Goal: Task Accomplishment & Management: Use online tool/utility

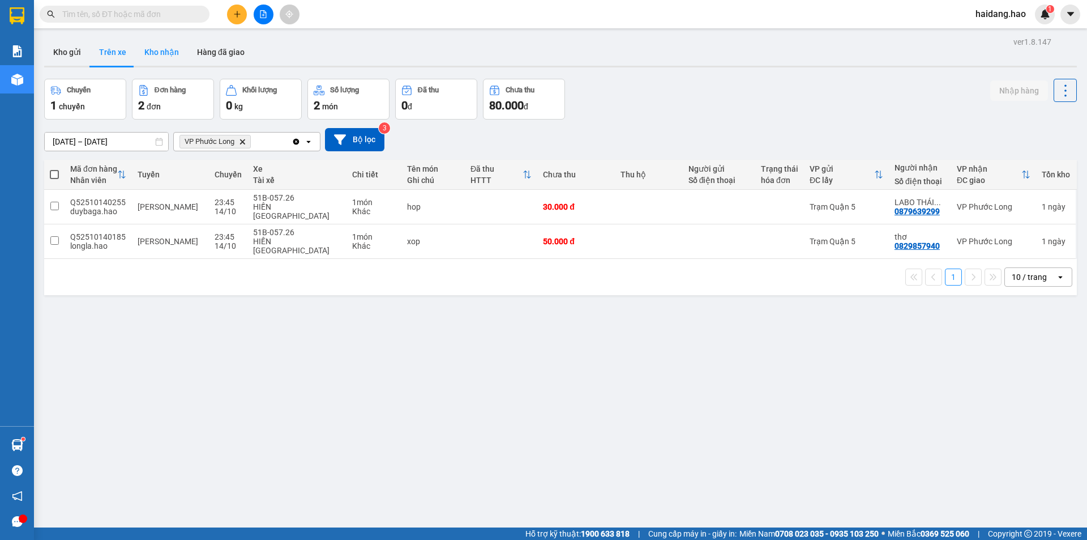
click at [146, 54] on button "Kho nhận" at bounding box center [161, 52] width 53 height 27
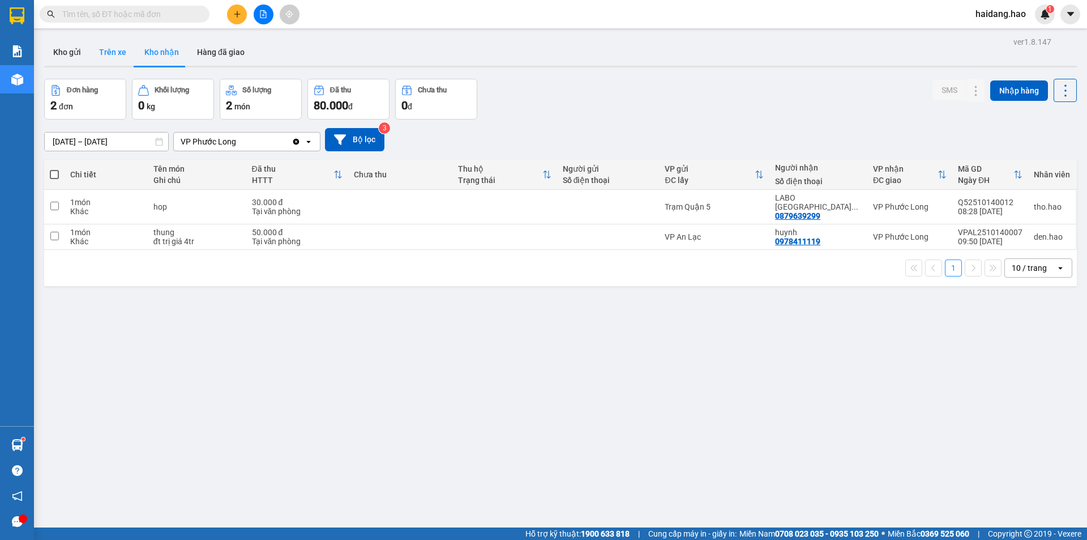
click at [100, 57] on button "Trên xe" at bounding box center [112, 52] width 45 height 27
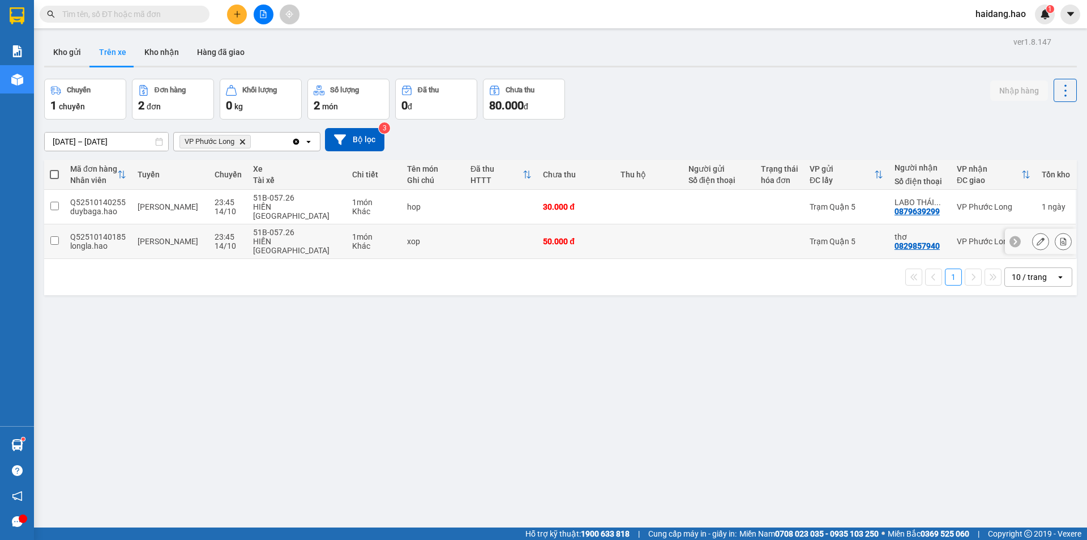
click at [624, 232] on td at bounding box center [649, 241] width 68 height 35
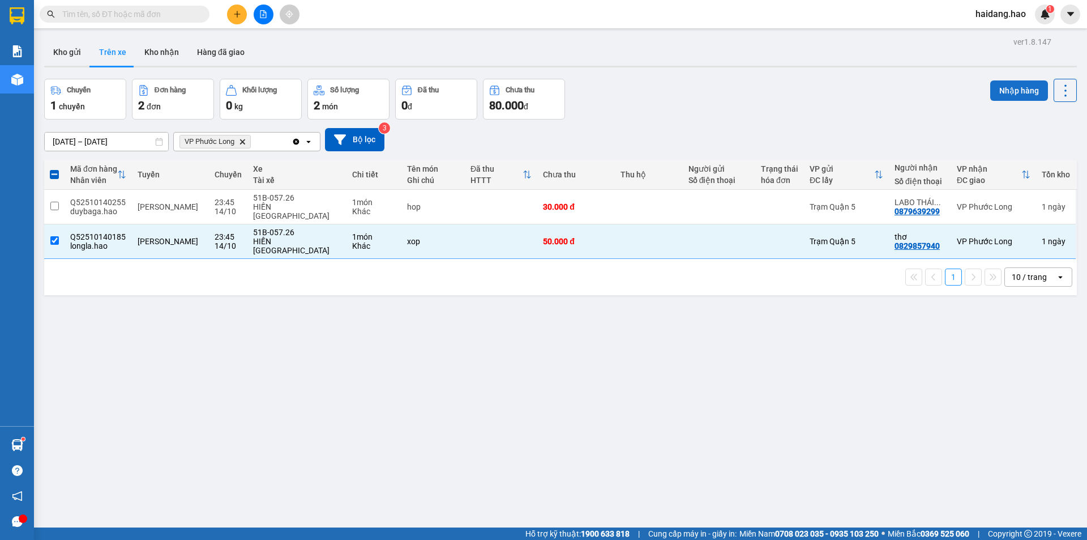
click at [1007, 89] on button "Nhập hàng" at bounding box center [1019, 90] width 58 height 20
checkbox input "false"
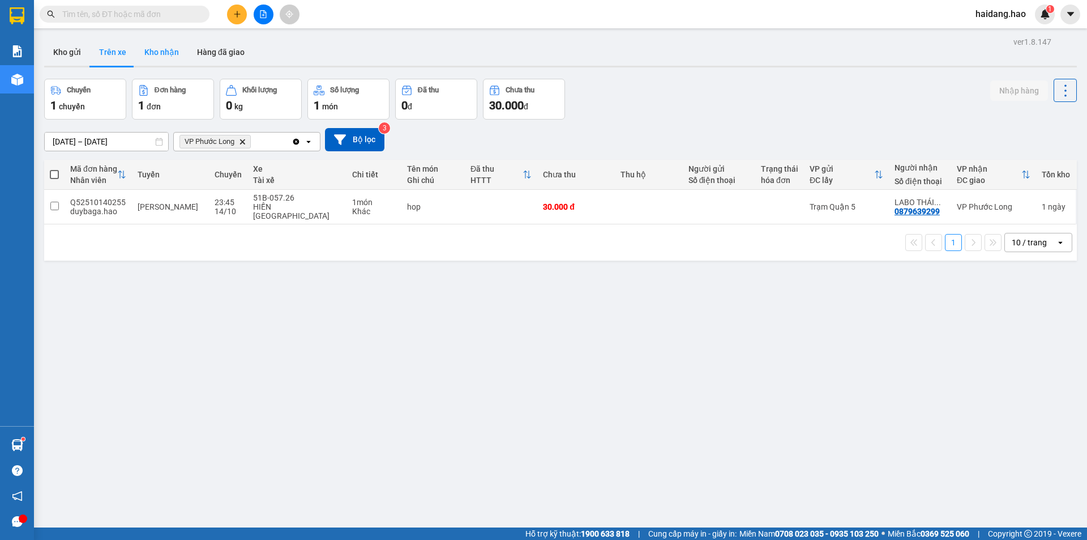
click at [161, 54] on button "Kho nhận" at bounding box center [161, 52] width 53 height 27
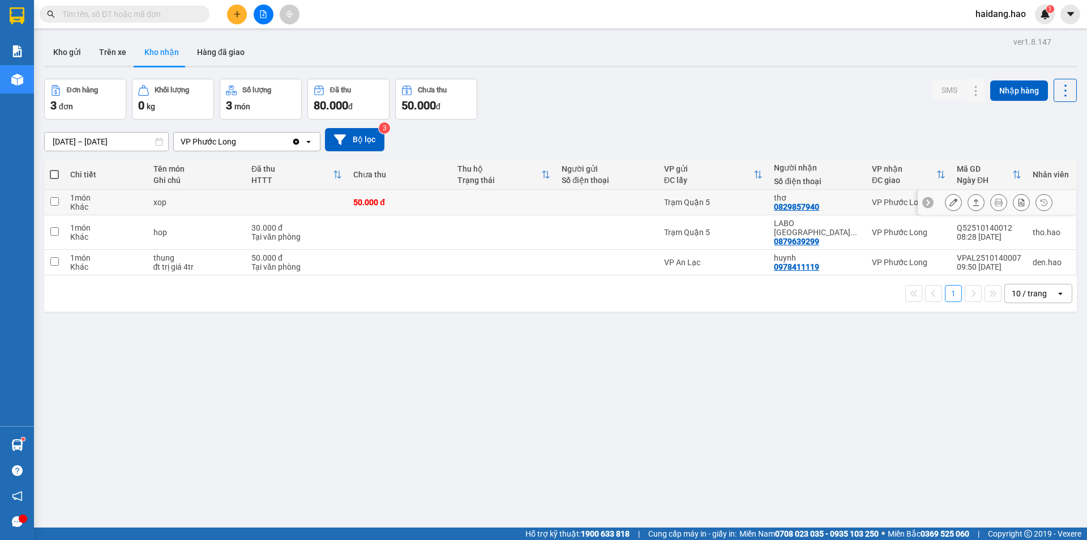
click at [882, 202] on div "VP Phước Long" at bounding box center [909, 202] width 74 height 9
checkbox input "true"
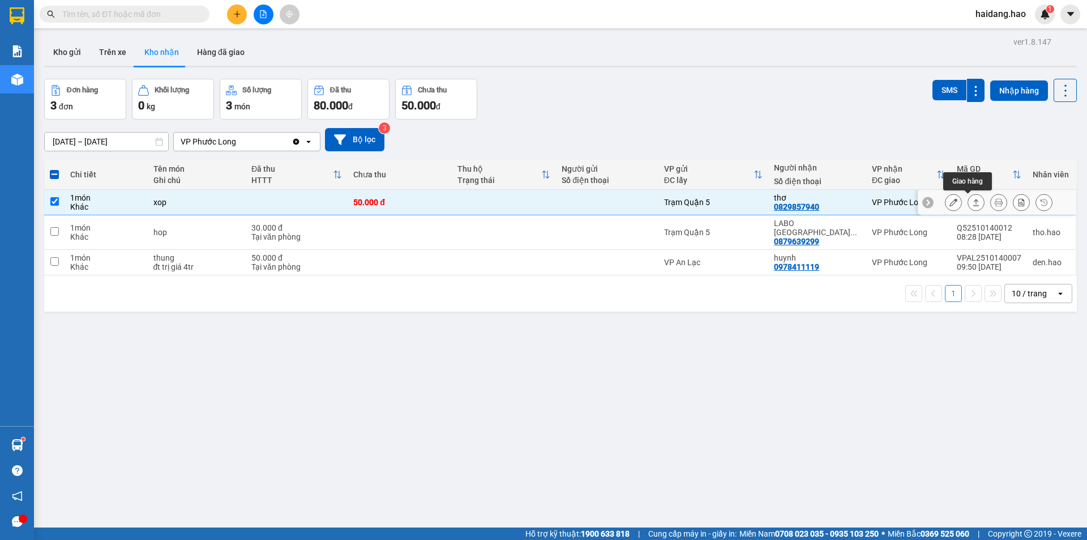
click at [972, 203] on icon at bounding box center [976, 202] width 8 height 8
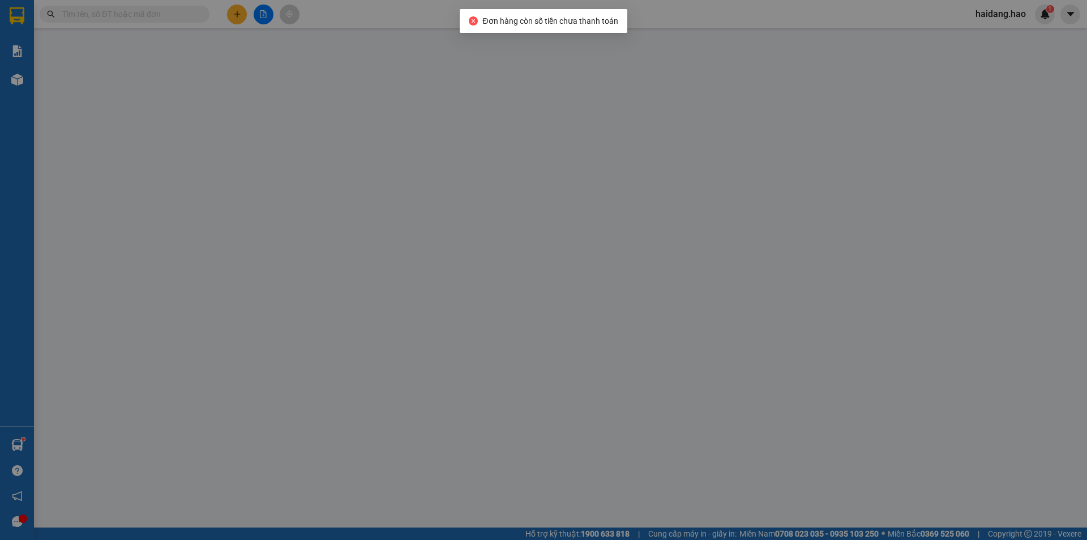
type input "0829857940"
type input "thơ"
type input "50.000"
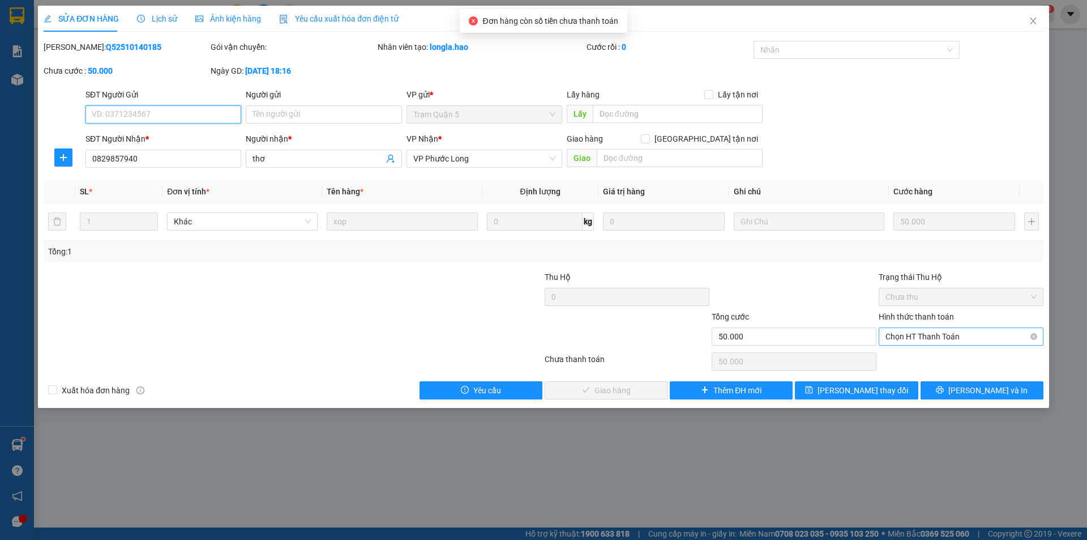
click at [944, 338] on span "Chọn HT Thanh Toán" at bounding box center [961, 336] width 151 height 17
click at [934, 357] on div "Tại văn phòng" at bounding box center [961, 359] width 151 height 12
type input "0"
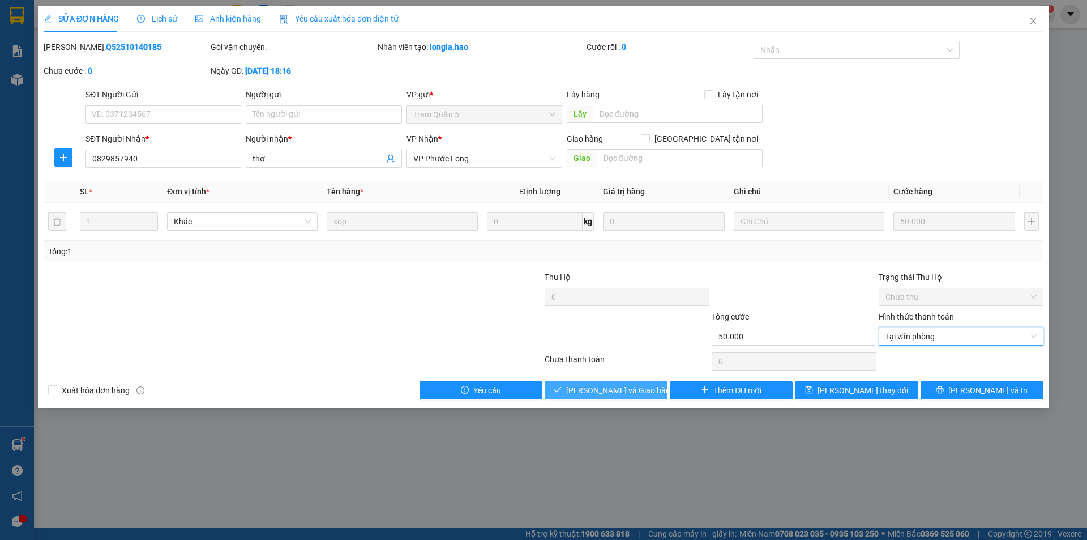
click at [622, 391] on span "[PERSON_NAME] và Giao hàng" at bounding box center [620, 390] width 109 height 12
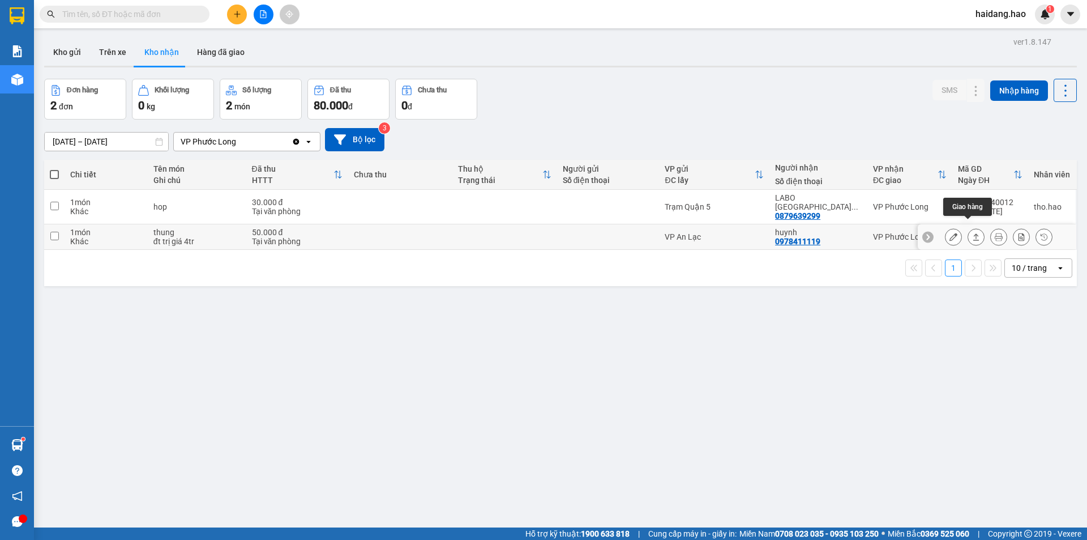
click at [972, 233] on icon at bounding box center [976, 237] width 8 height 8
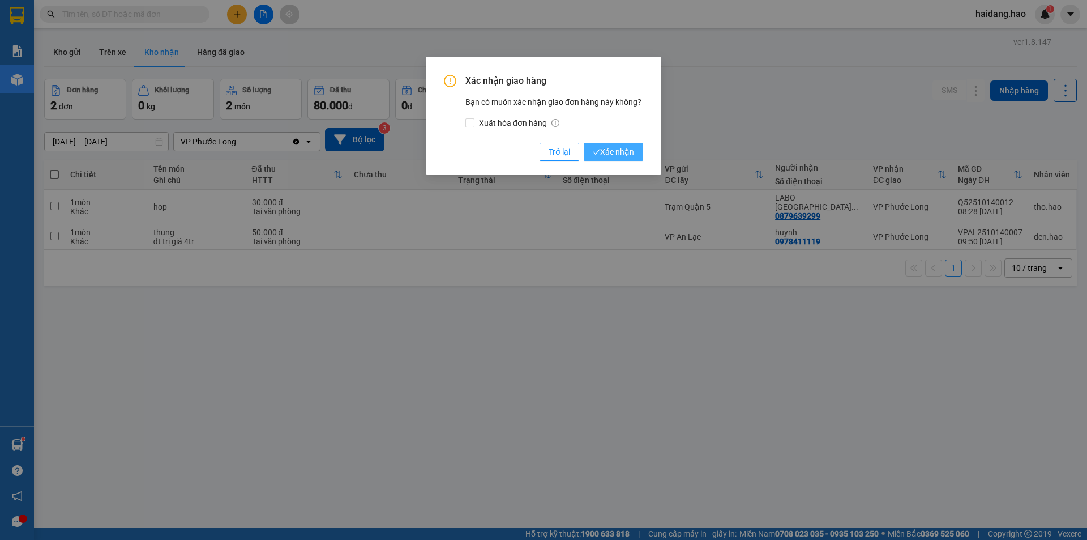
click at [616, 156] on span "Xác nhận" at bounding box center [613, 152] width 41 height 12
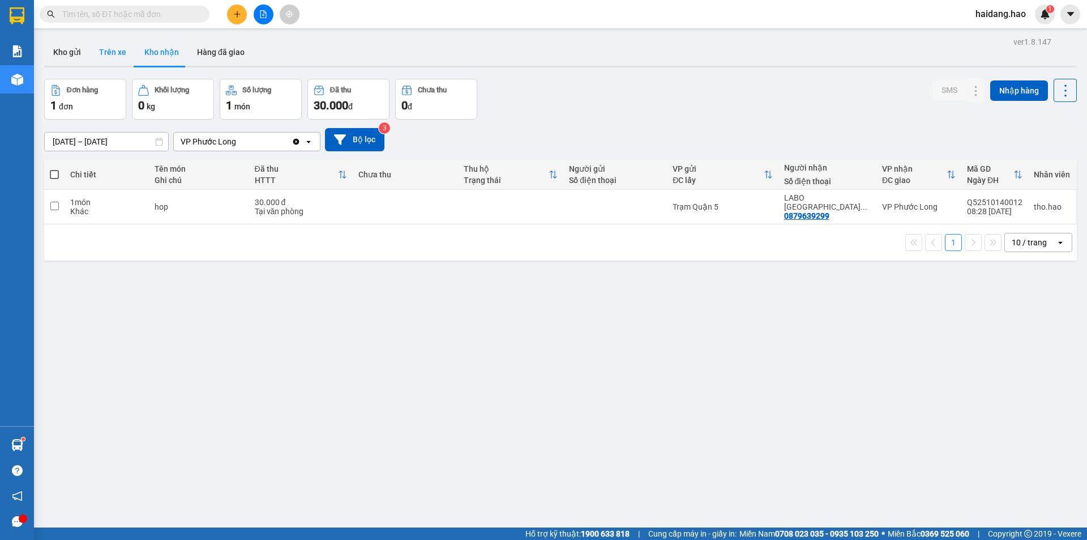
click at [107, 55] on button "Trên xe" at bounding box center [112, 52] width 45 height 27
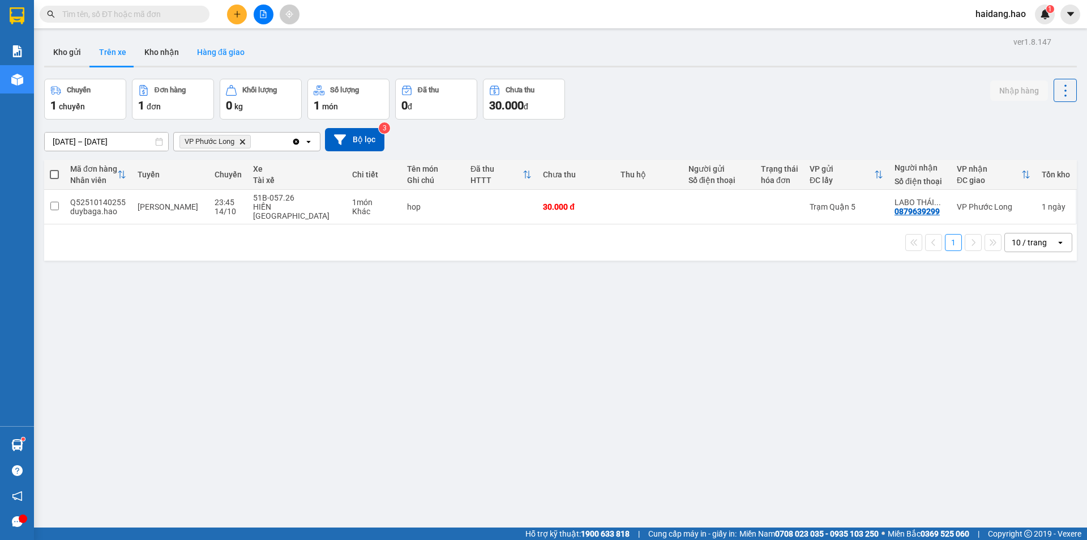
click at [207, 50] on button "Hàng đã giao" at bounding box center [221, 52] width 66 height 27
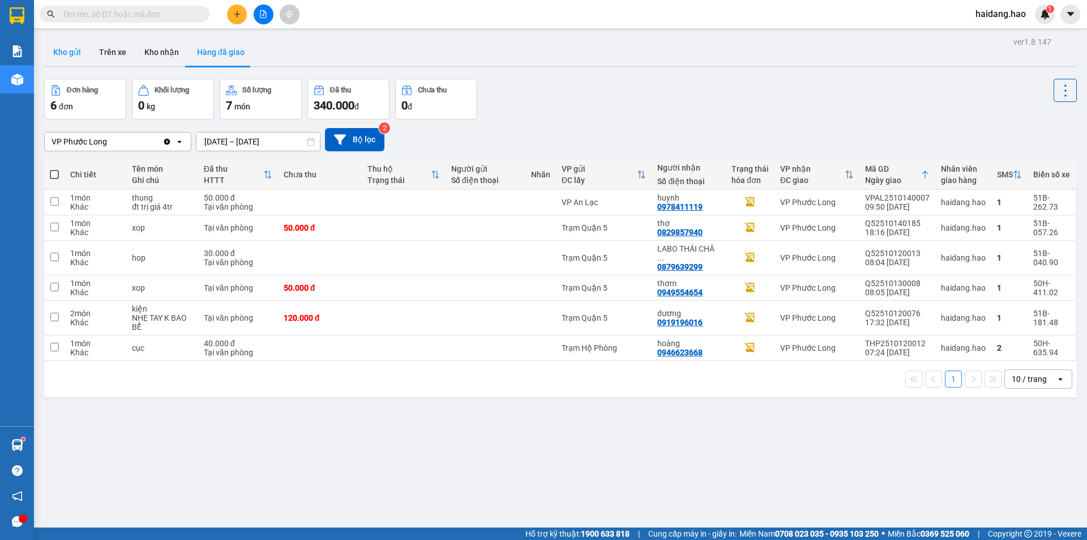
click at [61, 45] on button "Kho gửi" at bounding box center [67, 52] width 46 height 27
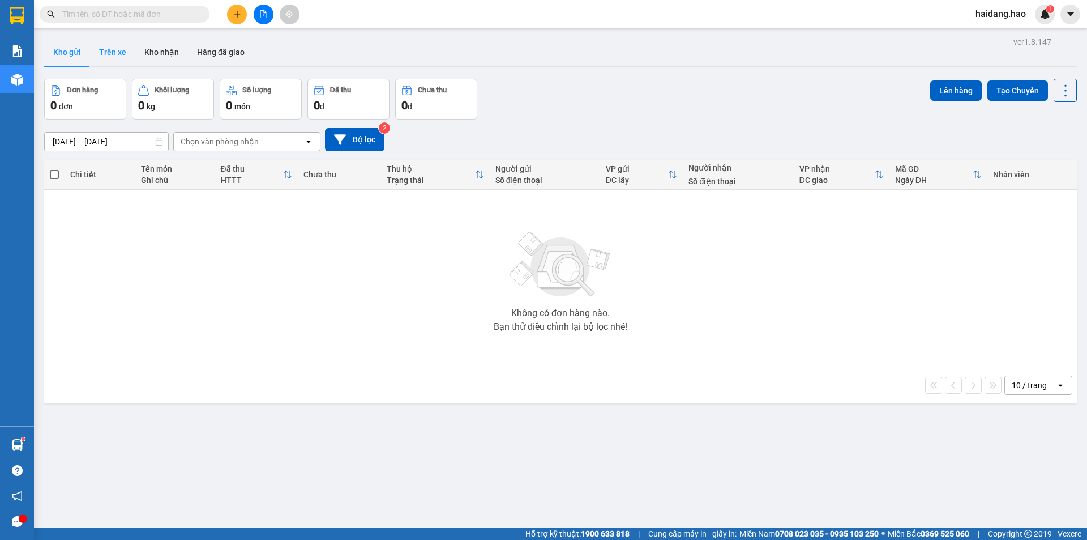
click at [108, 49] on button "Trên xe" at bounding box center [112, 52] width 45 height 27
